Goal: Use online tool/utility

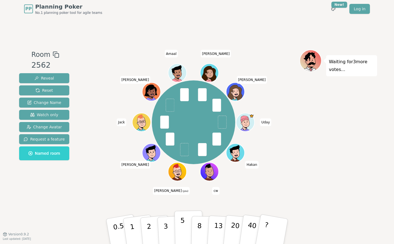
click at [185, 237] on button "5" at bounding box center [189, 232] width 29 height 42
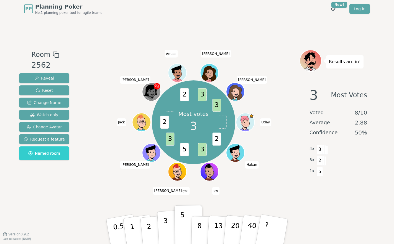
click at [170, 226] on button "3" at bounding box center [172, 231] width 30 height 43
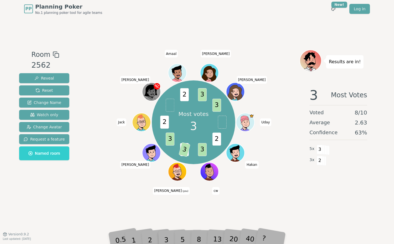
click at [108, 54] on div at bounding box center [194, 55] width 212 height 10
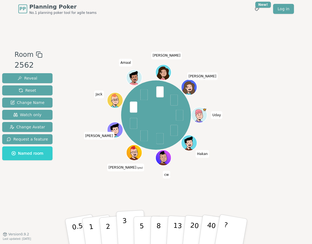
click at [122, 235] on button "3" at bounding box center [131, 231] width 30 height 43
click at [110, 235] on button "2" at bounding box center [114, 232] width 32 height 44
click at [125, 232] on p "3" at bounding box center [125, 232] width 6 height 30
click at [108, 229] on p "2" at bounding box center [108, 232] width 7 height 30
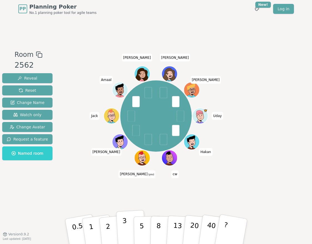
click at [129, 233] on button "3" at bounding box center [131, 231] width 30 height 43
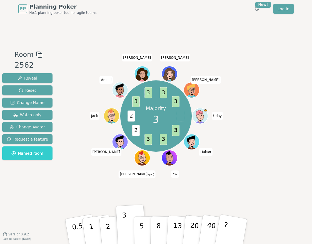
click at [97, 176] on div "Majority 3 3 3 3 2 2 3 3 3 3 [PERSON_NAME] [PERSON_NAME] (you) [PERSON_NAME] [P…" at bounding box center [155, 126] width 171 height 153
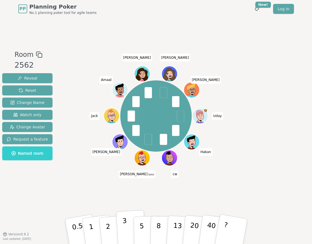
click at [132, 236] on button "3" at bounding box center [131, 231] width 30 height 43
click at [129, 227] on button "3" at bounding box center [131, 231] width 30 height 43
